Goal: Transaction & Acquisition: Download file/media

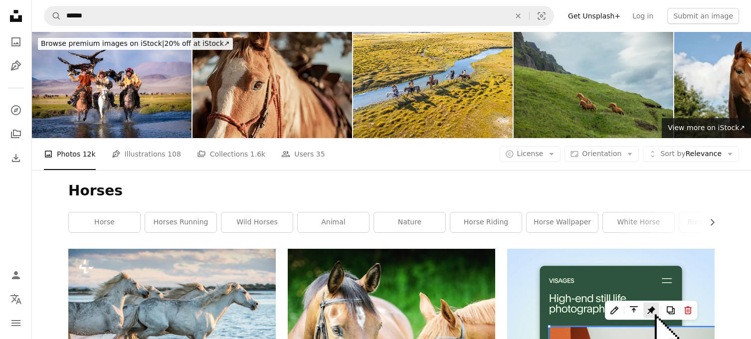
scroll to position [150, 0]
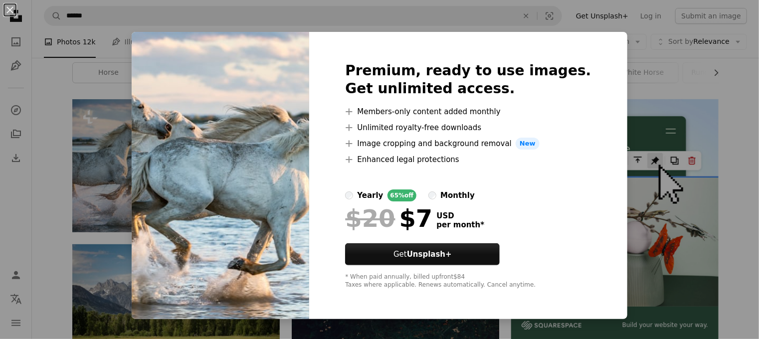
click at [733, 290] on div "An X shape Premium, ready to use images. Get unlimited access. A plus sign Memb…" at bounding box center [379, 169] width 759 height 339
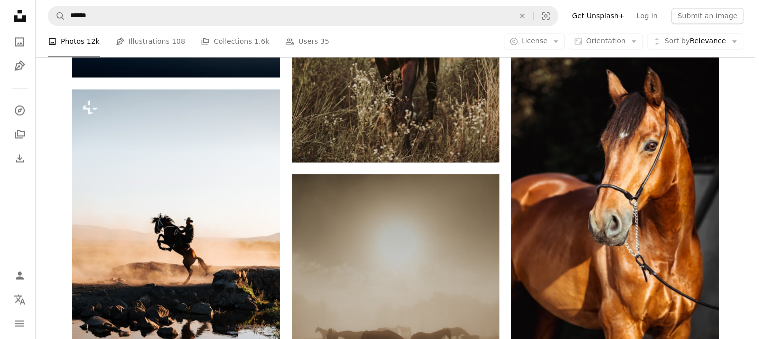
scroll to position [798, 0]
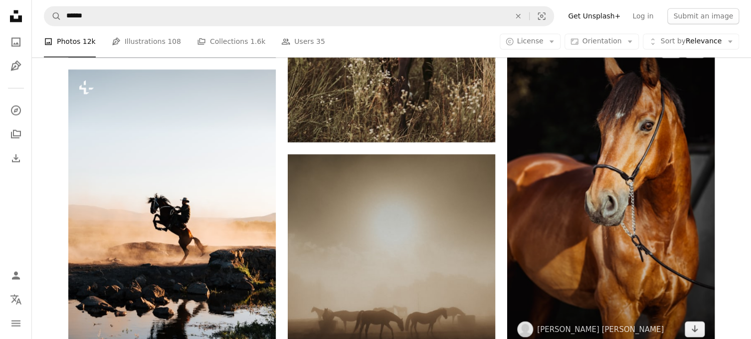
click at [629, 152] on img at bounding box center [611, 189] width 208 height 315
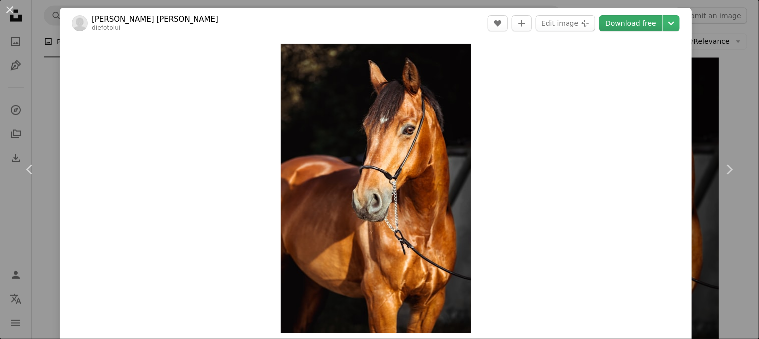
click at [633, 25] on link "Download free" at bounding box center [631, 23] width 63 height 16
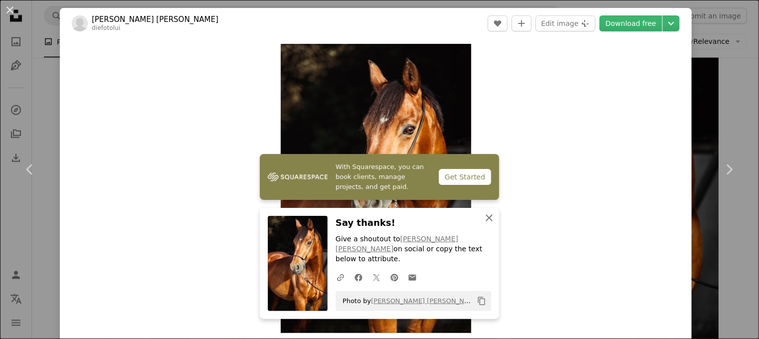
click at [486, 224] on icon "An X shape" at bounding box center [489, 218] width 12 height 12
